Goal: Navigation & Orientation: Find specific page/section

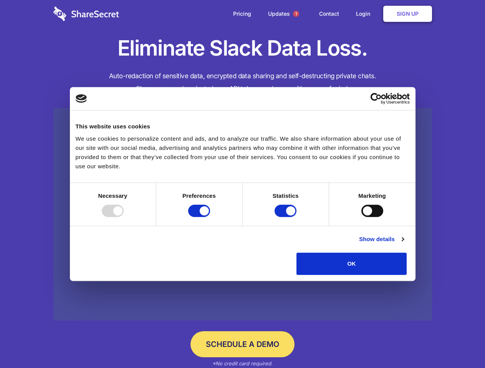
click at [124, 217] on div at bounding box center [113, 211] width 22 height 12
click at [210, 217] on input "Preferences" at bounding box center [199, 211] width 22 height 12
checkbox input "false"
click at [286, 217] on input "Statistics" at bounding box center [285, 211] width 22 height 12
checkbox input "false"
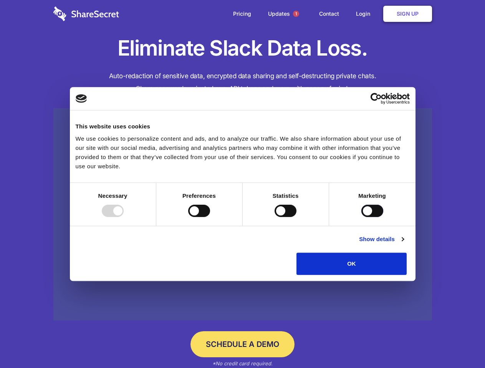
click at [361, 217] on input "Marketing" at bounding box center [372, 211] width 22 height 12
checkbox input "true"
click at [403, 244] on link "Show details" at bounding box center [381, 239] width 45 height 9
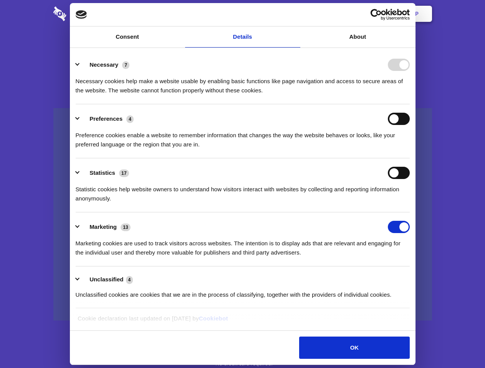
click at [410, 149] on div "Preferences 4 Preference cookies enable a website to remember information that …" at bounding box center [243, 131] width 334 height 36
click at [296, 14] on span "1" at bounding box center [296, 14] width 6 height 6
